Goal: Contribute content: Add original content to the website for others to see

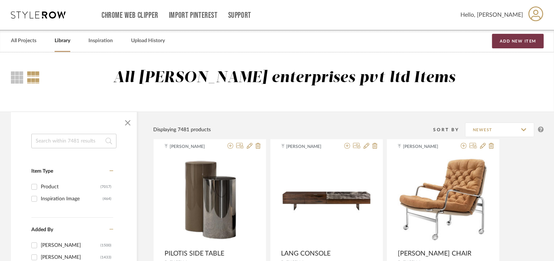
click at [521, 40] on button "Add New Item" at bounding box center [518, 41] width 52 height 15
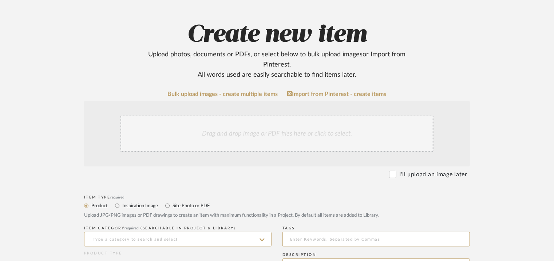
scroll to position [218, 0]
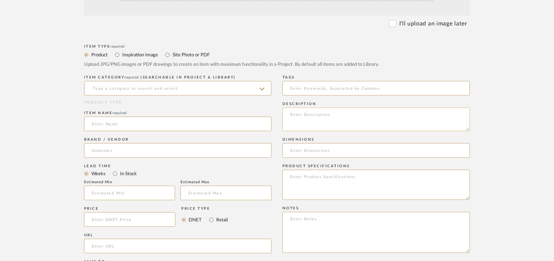
paste textarea "Type: Lounge chair Designer : Na Dimensions : 3170 x 550 x 470mm Material & Fin…"
type textarea "Type: Lounge chair Designer : Na Dimensions : 3170 x 550 x 470mm Material & Fin…"
click at [189, 94] on input at bounding box center [177, 88] width 187 height 15
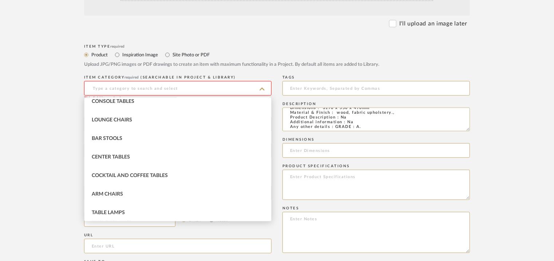
scroll to position [36, 0]
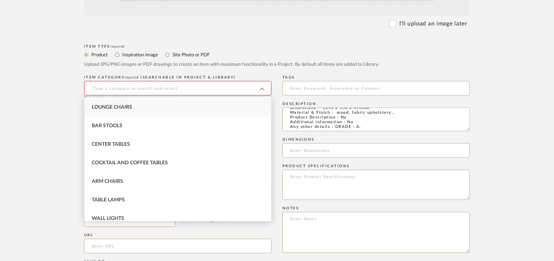
click at [119, 103] on div "Lounge Chairs" at bounding box center [177, 107] width 187 height 19
type input "Lounge Chairs"
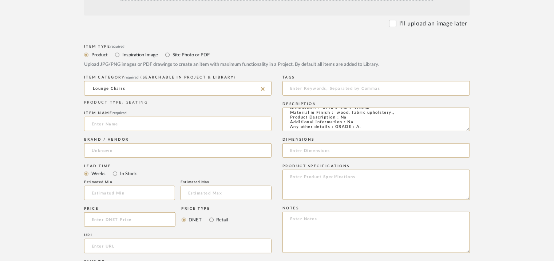
click at [124, 126] on input at bounding box center [177, 124] width 187 height 15
type input "HUSK LOUNGE CHAIR"
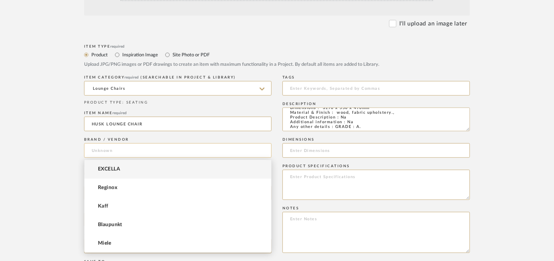
click at [120, 146] on input at bounding box center [177, 150] width 187 height 15
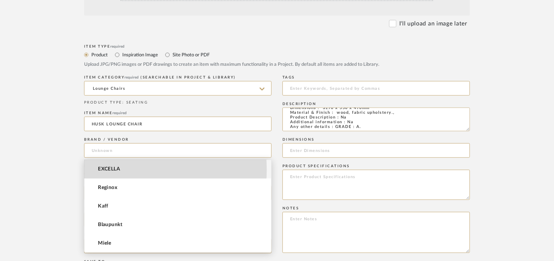
click at [116, 170] on span "EXCELLA" at bounding box center [109, 169] width 22 height 6
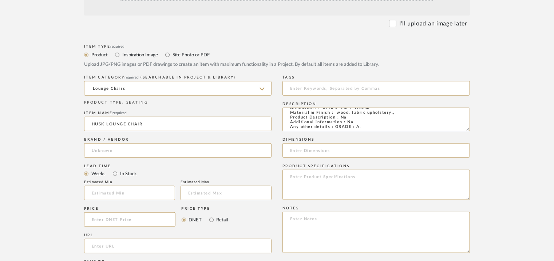
type input "EXCELLA"
click at [112, 192] on input at bounding box center [129, 193] width 91 height 15
type input "17"
click at [300, 83] on input at bounding box center [375, 88] width 187 height 15
type input "lounge chair,"
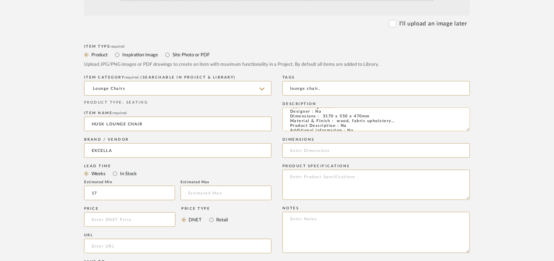
scroll to position [0, 0]
drag, startPoint x: 322, startPoint y: 124, endPoint x: 373, endPoint y: 124, distance: 50.2
click at [373, 124] on textarea "Type: Lounge chair Designer : Na Dimensions : 3170 x 550 x 470mm Material & Fin…" at bounding box center [375, 120] width 187 height 24
drag, startPoint x: 363, startPoint y: 123, endPoint x: 321, endPoint y: 125, distance: 41.6
click at [321, 125] on textarea "Type: Lounge chair Designer : Na Dimensions : 94 x 73 x 104cm Material & Finish…" at bounding box center [375, 120] width 187 height 24
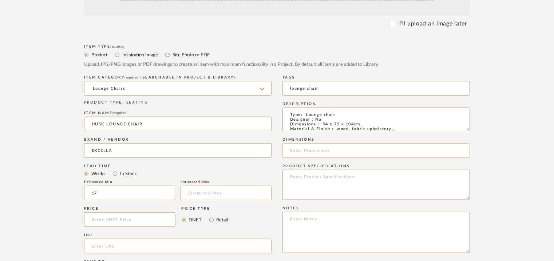
type textarea "Type: Lounge chair Designer : Na Dimensions : 94 x 73 x 104cm Material & Finish…"
click at [308, 151] on input at bounding box center [375, 150] width 187 height 15
paste input "94 x 73 x 104cm"
type input "94 x 73 x 104cm"
click at [370, 184] on textarea at bounding box center [375, 185] width 187 height 30
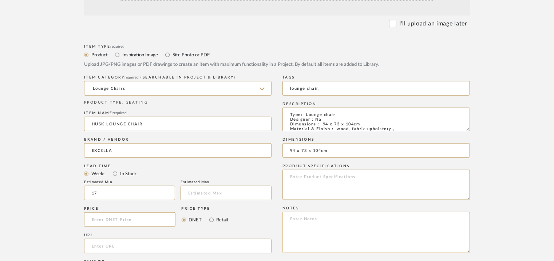
click at [310, 219] on textarea at bounding box center [375, 232] width 187 height 41
paste textarea "Price: INR.84,480/- Lead time : 120days after confirmation of size and upholste…"
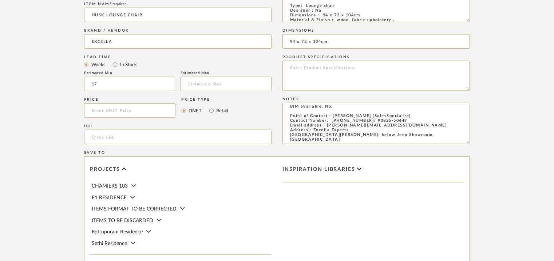
scroll to position [109, 0]
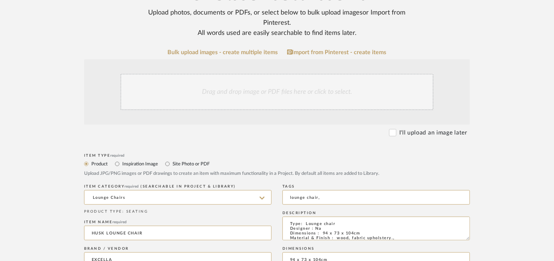
type textarea "Price: INR.84,480/- Lead time : 120days after confirmation of size and upholste…"
click at [251, 94] on div "Drag and drop image or PDF files here or click to select." at bounding box center [276, 92] width 313 height 36
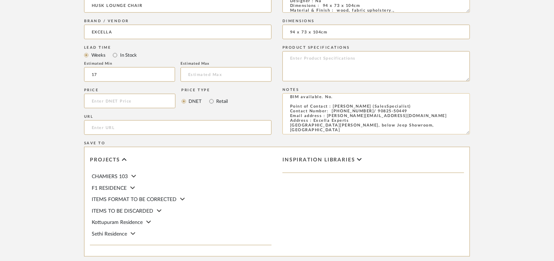
scroll to position [499, 0]
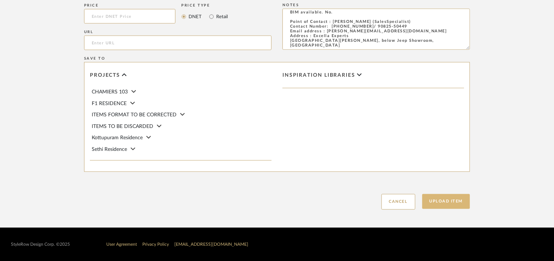
drag, startPoint x: 446, startPoint y: 204, endPoint x: 394, endPoint y: 214, distance: 53.0
click at [446, 204] on button "Upload Item" at bounding box center [446, 201] width 48 height 15
